Goal: Task Accomplishment & Management: Use online tool/utility

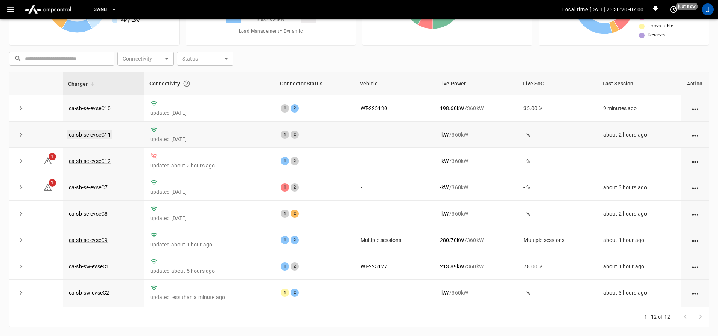
click at [94, 133] on link "ca-sb-se-evseC11" at bounding box center [89, 134] width 45 height 9
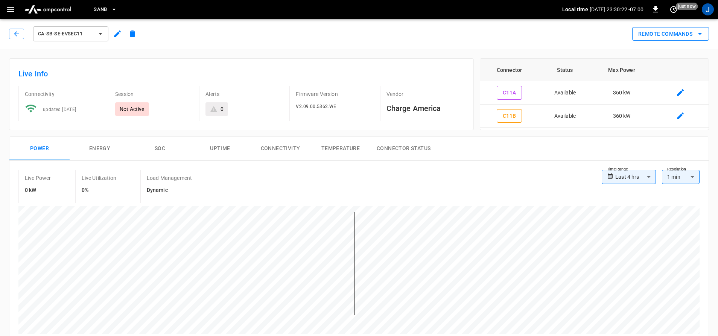
click at [668, 34] on button "Remote Commands" at bounding box center [671, 34] width 77 height 14
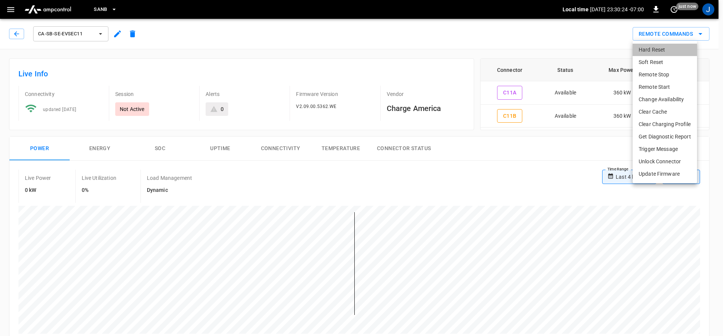
click at [660, 48] on li "Hard Reset" at bounding box center [665, 50] width 64 height 12
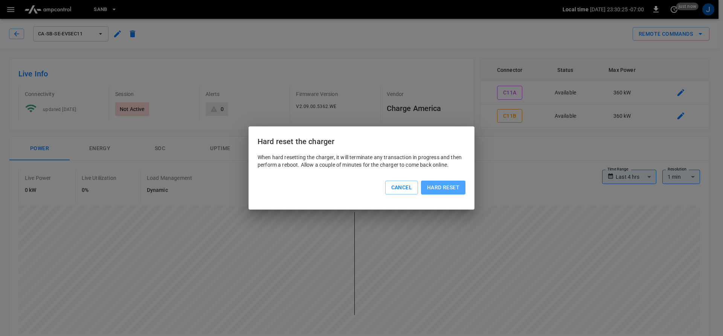
click at [440, 187] on button "Hard reset" at bounding box center [443, 188] width 44 height 14
